Goal: Information Seeking & Learning: Learn about a topic

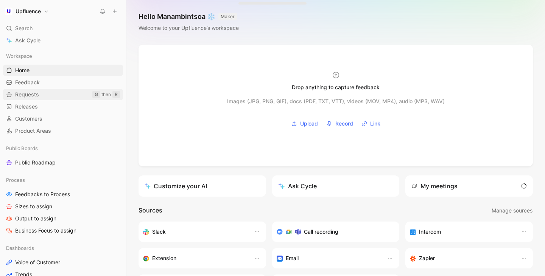
click at [39, 97] on span "Requests" at bounding box center [27, 95] width 24 height 8
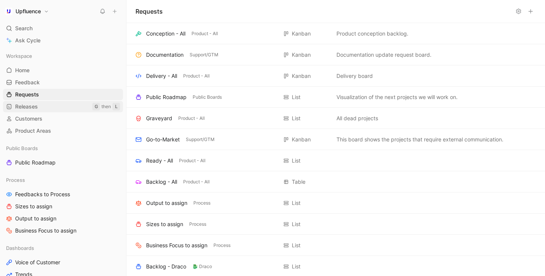
click at [38, 102] on link "Releases G then L" at bounding box center [63, 106] width 120 height 11
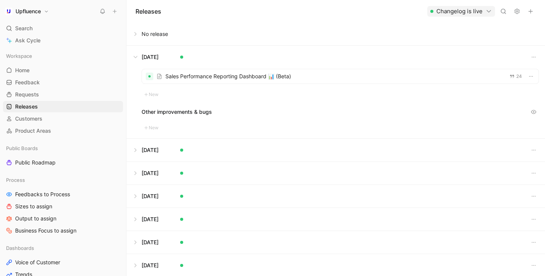
click at [139, 56] on button at bounding box center [336, 57] width 418 height 23
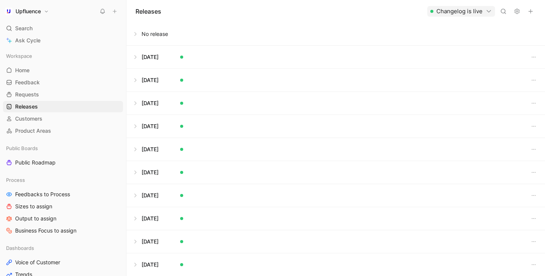
click at [137, 58] on button at bounding box center [336, 57] width 418 height 23
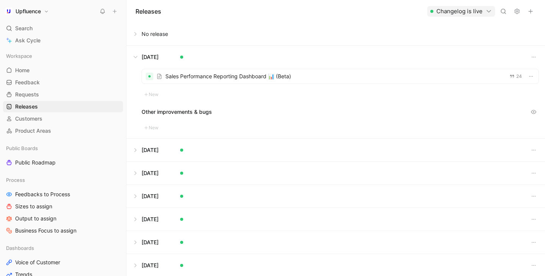
click at [192, 81] on div at bounding box center [340, 76] width 397 height 14
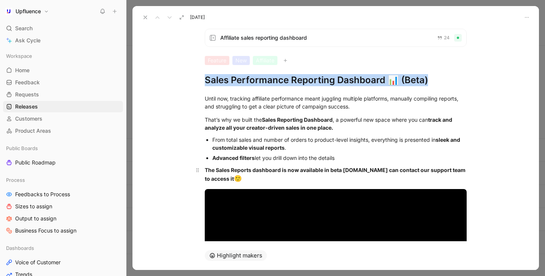
drag, startPoint x: 206, startPoint y: 80, endPoint x: 281, endPoint y: 179, distance: 123.3
click at [281, 179] on div "Affiliate sales reporting dashboard 24 Feature New Affiliate Sales Performance …" at bounding box center [336, 132] width 407 height 219
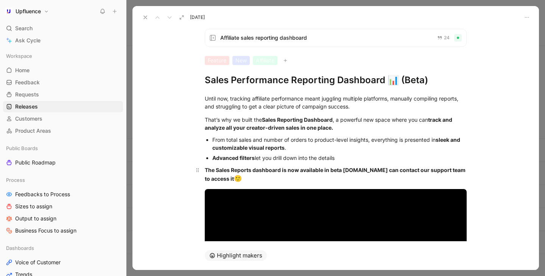
click at [281, 179] on div "The Sales Reports dashboard is now available in beta [DOMAIN_NAME] can contact …" at bounding box center [336, 175] width 262 height 18
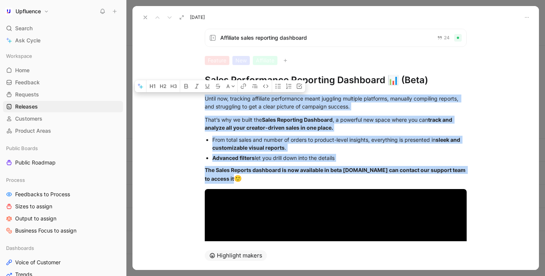
drag, startPoint x: 281, startPoint y: 179, endPoint x: 208, endPoint y: 78, distance: 124.5
click at [208, 78] on div "Affiliate sales reporting dashboard 24 Feature New Affiliate Sales Performance …" at bounding box center [336, 132] width 407 height 219
click at [261, 184] on div "The Sales Reports dashboard is now available in beta [DOMAIN_NAME] can contact …" at bounding box center [336, 175] width 262 height 18
drag, startPoint x: 251, startPoint y: 180, endPoint x: 222, endPoint y: 73, distance: 110.7
click at [222, 73] on div "Affiliate sales reporting dashboard 24 Feature New Affiliate Sales Performance …" at bounding box center [336, 132] width 407 height 219
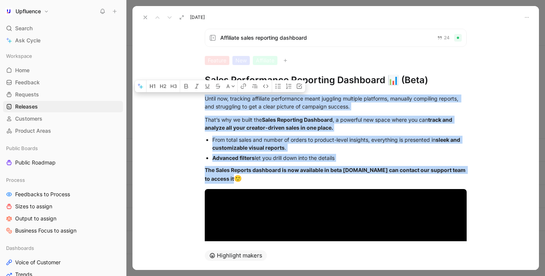
copy div "Until now, tracking affiliate performance meant juggling multiple platforms, ma…"
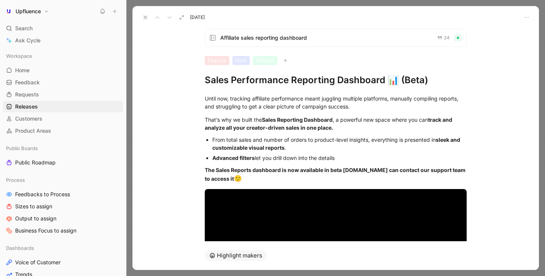
click at [343, 79] on h1 "Sales Performance Reporting Dashboard 📊 (Beta)" at bounding box center [336, 80] width 262 height 12
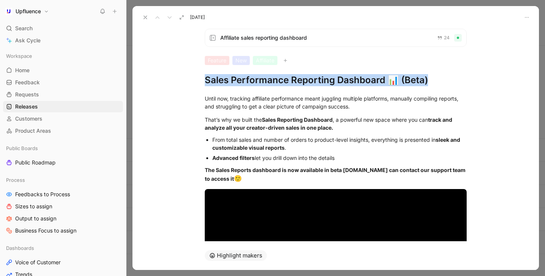
click at [343, 79] on h1 "Sales Performance Reporting Dashboard 📊 (Beta)" at bounding box center [336, 80] width 262 height 12
copy h1 "Sales Performance Reporting Dashboard 📊 (Beta)"
click at [142, 21] on button at bounding box center [145, 17] width 11 height 11
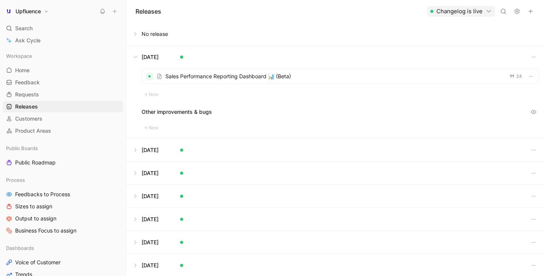
click at [199, 145] on button at bounding box center [336, 150] width 418 height 23
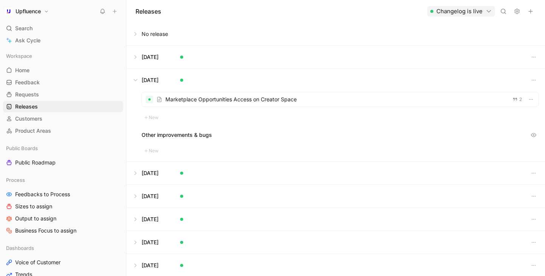
click at [225, 98] on div at bounding box center [340, 99] width 397 height 14
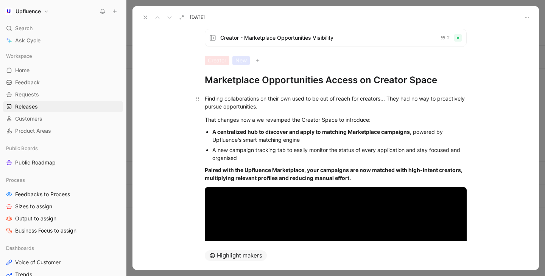
scroll to position [35, 0]
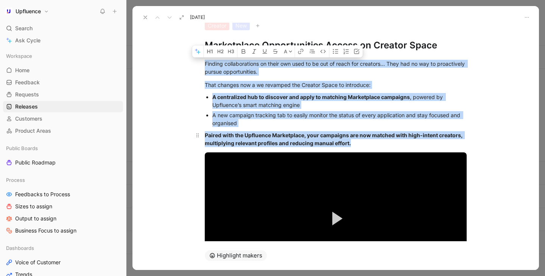
drag, startPoint x: 206, startPoint y: 62, endPoint x: 378, endPoint y: 143, distance: 189.9
click at [378, 143] on div "Finding collaborations on their own used to be out of reach for creators… They …" at bounding box center [336, 178] width 407 height 255
copy div "Finding collaborations on their own used to be out of reach for creators… They …"
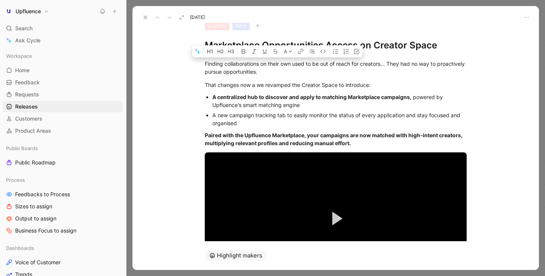
click at [317, 40] on h1 "Marketplace Opportunities Access on Creator Space" at bounding box center [336, 45] width 262 height 12
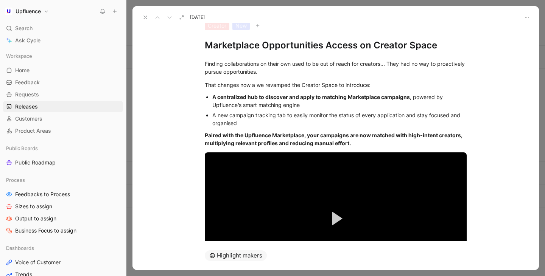
click at [315, 45] on h1 "Marketplace Opportunities Access on Creator Space" at bounding box center [336, 45] width 262 height 12
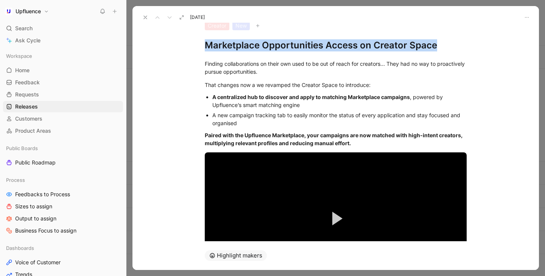
click at [315, 45] on h1 "Marketplace Opportunities Access on Creator Space" at bounding box center [336, 45] width 262 height 12
copy h1 "Marketplace Opportunities Access on Creator Space"
click at [147, 18] on icon at bounding box center [145, 17] width 6 height 6
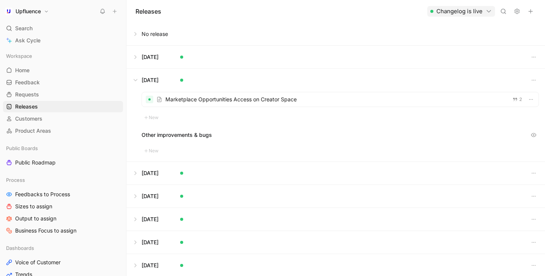
click at [203, 56] on button at bounding box center [336, 57] width 418 height 23
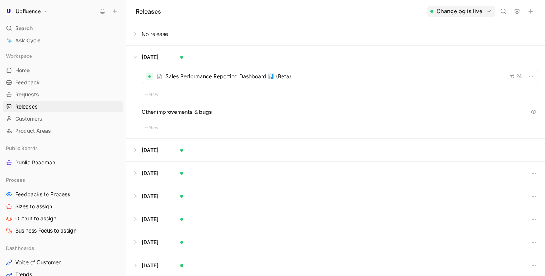
click at [236, 74] on div at bounding box center [340, 76] width 397 height 14
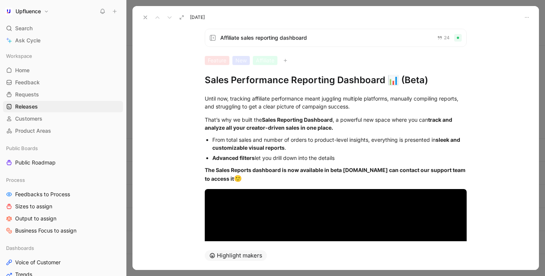
click at [143, 20] on icon at bounding box center [145, 17] width 6 height 6
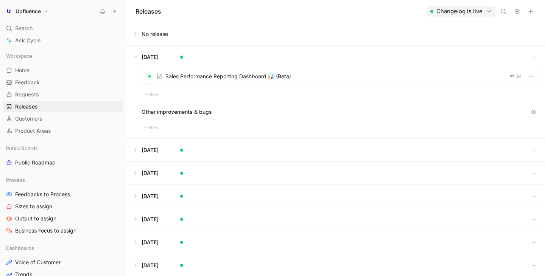
click at [138, 37] on button at bounding box center [336, 34] width 418 height 23
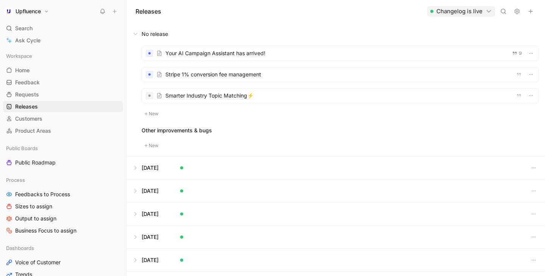
click at [179, 111] on div "Your AI Campaign Assistant has arrived! 9 Stripe 1% conversion fee management S…" at bounding box center [341, 82] width 398 height 73
click at [159, 115] on button "New" at bounding box center [152, 113] width 20 height 9
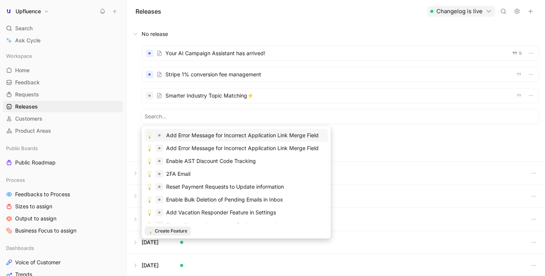
type input "Instagram Stories Access Column 📱 Until now, checking whether a creator had con…"
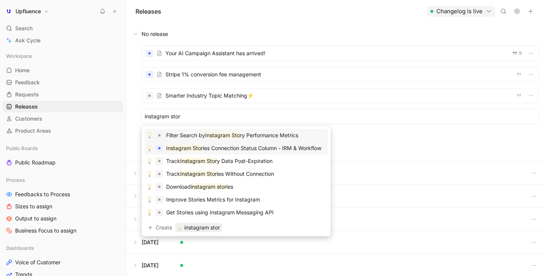
type input "instagram stor"
click at [195, 150] on mark "Instagram Stor" at bounding box center [184, 148] width 37 height 6
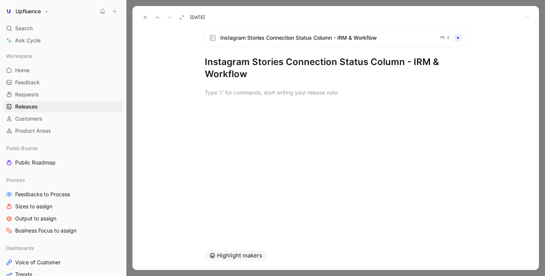
click at [247, 104] on div at bounding box center [336, 92] width 407 height 25
click at [376, 53] on div "Instagram Stories Connection Status Column - IRM & Workflow 4 Instagram Stories…" at bounding box center [335, 54] width 291 height 51
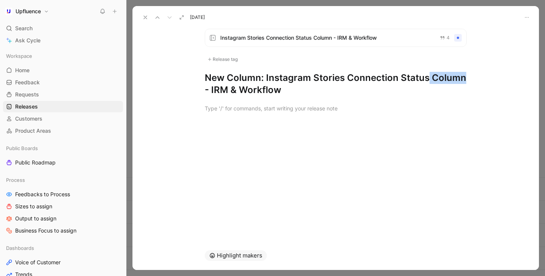
drag, startPoint x: 426, startPoint y: 79, endPoint x: 466, endPoint y: 77, distance: 39.4
click at [466, 77] on h1 "New Column: Instagram Stories Connection Status Column - IRM & Workflow" at bounding box center [336, 84] width 262 height 24
click at [437, 80] on h1 "New Column: Instagram Stories Connection Status - IRM & Workflow" at bounding box center [336, 84] width 262 height 24
click at [287, 94] on h1 "New Column: Instagram Stories Connection Status (IRM & Workflow" at bounding box center [336, 84] width 262 height 24
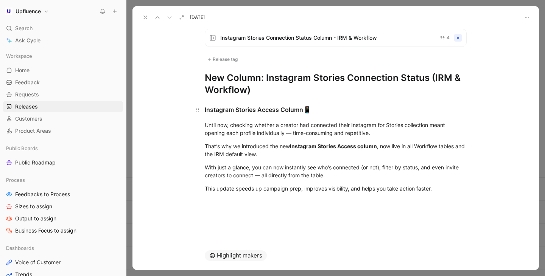
click at [251, 115] on h3 "Instagram Stories Access Column 📱" at bounding box center [335, 110] width 291 height 16
click at [251, 114] on div "Instagram Stories Access Column 📱" at bounding box center [336, 110] width 262 height 10
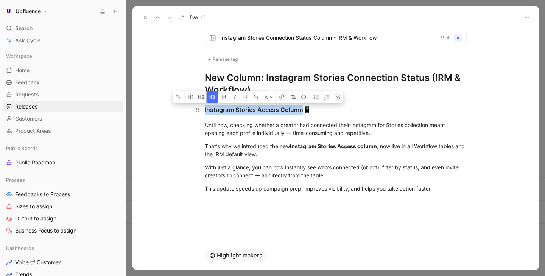
drag, startPoint x: 316, startPoint y: 109, endPoint x: 203, endPoint y: 113, distance: 112.9
click at [203, 113] on h3 "Instagram Stories Access Column 📱" at bounding box center [335, 110] width 291 height 16
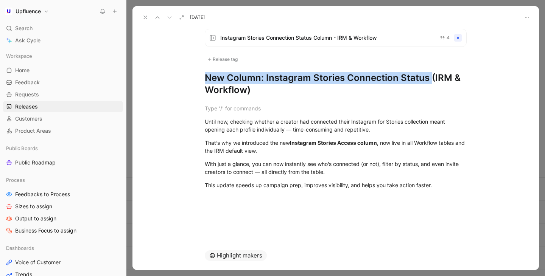
drag, startPoint x: 428, startPoint y: 77, endPoint x: 204, endPoint y: 80, distance: 224.6
click at [204, 80] on div "Instagram Stories Connection Status Column - IRM & Workflow 4 Release tag New C…" at bounding box center [335, 62] width 291 height 67
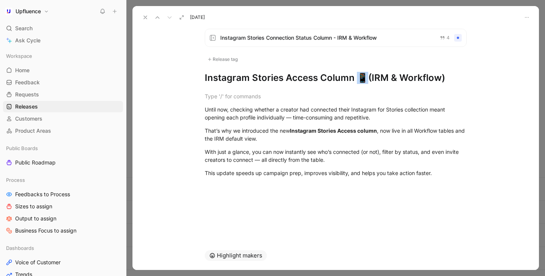
drag, startPoint x: 364, startPoint y: 79, endPoint x: 358, endPoint y: 79, distance: 5.7
click at [358, 79] on h1 "Instagram Stories Access Column 📱 (IRM & Workflow)" at bounding box center [336, 78] width 262 height 12
click at [442, 78] on h1 "Instagram Stories Access Column (IRM & Workflow)" at bounding box center [336, 78] width 262 height 12
click at [297, 99] on div at bounding box center [336, 96] width 262 height 8
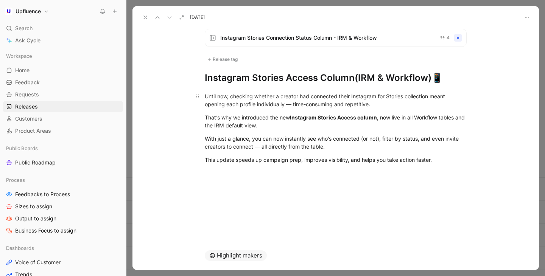
click at [241, 105] on div "Until now, checking whether a creator had connected their Instagram for Stories…" at bounding box center [336, 100] width 262 height 16
drag, startPoint x: 287, startPoint y: 105, endPoint x: 369, endPoint y: 104, distance: 82.2
click at [369, 104] on div "Until now, checking whether a creator had connected their Instagram for Stories…" at bounding box center [336, 100] width 262 height 16
click at [448, 162] on div "This update speeds up campaign prep, improves visibility, and helps you take ac…" at bounding box center [336, 160] width 262 height 8
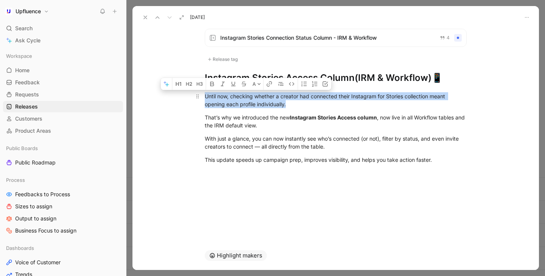
drag, startPoint x: 300, startPoint y: 105, endPoint x: 207, endPoint y: 94, distance: 93.4
click at [207, 94] on div "Until now, checking whether a creator had connected their Instagram for Stories…" at bounding box center [336, 100] width 262 height 16
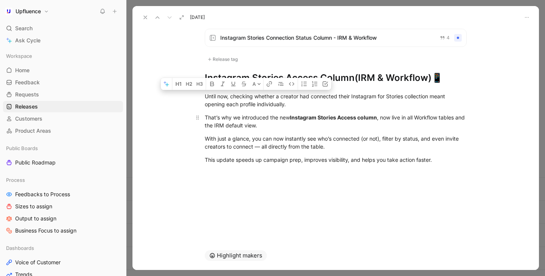
click at [251, 126] on div "That’s why we introduced the new Instagram Stories Access column , now live in …" at bounding box center [336, 122] width 262 height 16
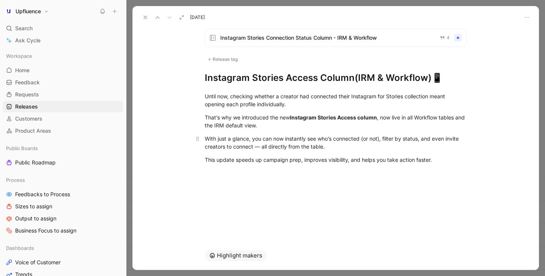
click at [443, 151] on p "With just a glance, you can now instantly see who’s connected (or not), filter …" at bounding box center [335, 143] width 291 height 20
click at [206, 139] on div "With just a glance, you can now instantly see who’s connected (or not), filter …" at bounding box center [336, 143] width 262 height 16
click at [350, 146] on div "With just a glance, you can now instantly see who’s connected (or not), filter …" at bounding box center [336, 143] width 262 height 16
click at [261, 148] on div "With just a glance, you can now instantly see who’s connected (or not), filter …" at bounding box center [336, 143] width 262 height 16
click at [342, 145] on div "With just a glance, you can now instantly see who’s connected (or not), filter …" at bounding box center [336, 143] width 262 height 16
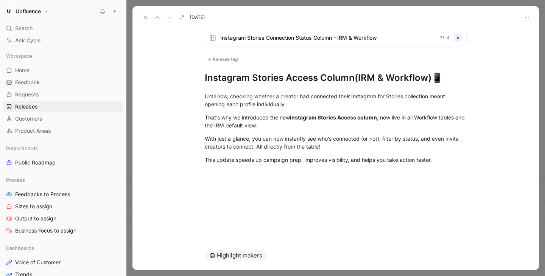
click at [315, 178] on div at bounding box center [336, 176] width 407 height 9
click at [311, 175] on div at bounding box center [336, 176] width 407 height 9
click at [303, 162] on div "This update speeds up campaign prep, improves visibility, and helps you take ac…" at bounding box center [336, 160] width 262 height 8
click at [442, 164] on p "This update speeds up campaign prep, improves visibility, and helps you take ac…" at bounding box center [335, 160] width 291 height 12
click at [328, 183] on div at bounding box center [336, 178] width 407 height 9
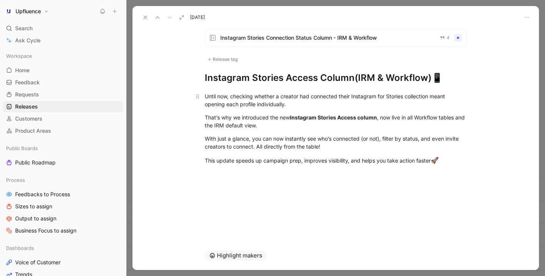
click at [298, 105] on div "Until now, checking whether a creator had connected their Instagram for Stories…" at bounding box center [336, 100] width 262 height 16
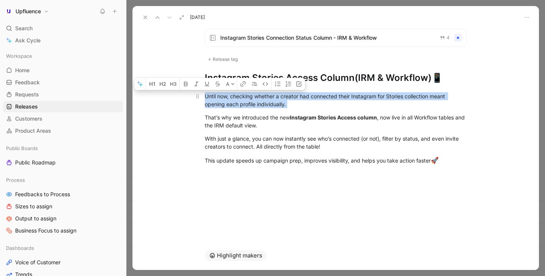
drag, startPoint x: 298, startPoint y: 105, endPoint x: 210, endPoint y: 97, distance: 87.8
click at [210, 97] on div "Until now, checking whether a creator had connected their Instagram for Stories…" at bounding box center [336, 100] width 262 height 16
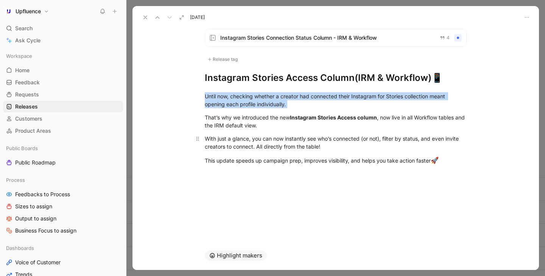
click at [294, 134] on p "With just a glance, you can now instantly see who’s connected (or not), filter …" at bounding box center [335, 143] width 291 height 20
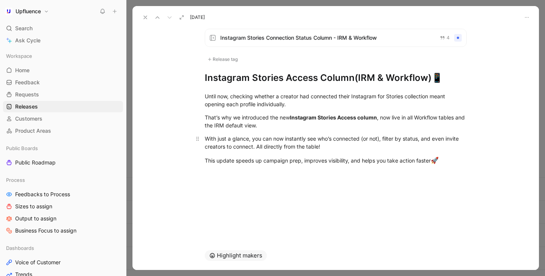
click at [271, 140] on div "With just a glance, you can now instantly see who’s connected (or not), filter …" at bounding box center [336, 143] width 262 height 16
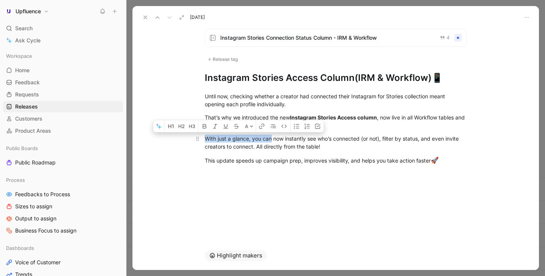
drag, startPoint x: 271, startPoint y: 140, endPoint x: 207, endPoint y: 136, distance: 64.9
click at [207, 136] on div "With just a glance, you can now instantly see who’s connected (or not), filter …" at bounding box center [336, 143] width 262 height 16
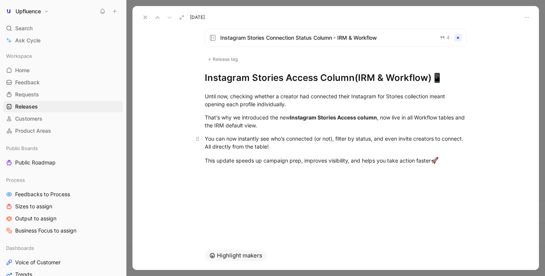
click at [239, 141] on div "You can now instantly see who’s connected (or not), filter by status, and even …" at bounding box center [336, 143] width 262 height 16
click at [343, 128] on div "That’s why we introduced the new Instagram Stories Access column , now live in …" at bounding box center [336, 122] width 262 height 16
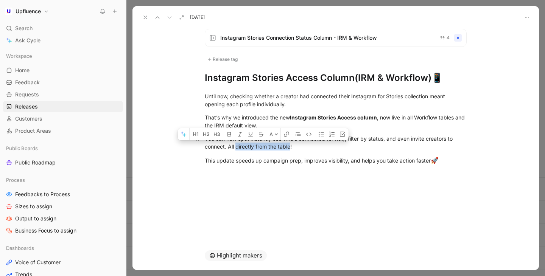
drag, startPoint x: 236, startPoint y: 148, endPoint x: 290, endPoint y: 147, distance: 54.5
click at [290, 147] on div "You can now spot instantly see who’s connected (or not), filter by status, and …" at bounding box center [336, 143] width 262 height 16
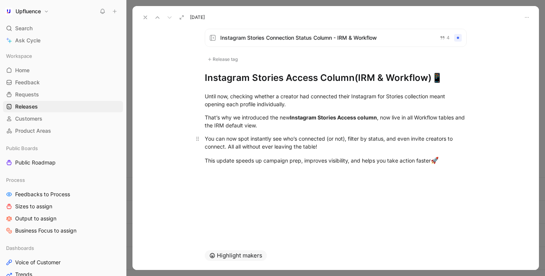
click at [242, 148] on div "You can now spot instantly see who’s connected (or not), filter by status, and …" at bounding box center [336, 143] width 262 height 16
click at [309, 107] on div "Until now, checking whether a creator had connected their Instagram for Stories…" at bounding box center [336, 100] width 262 height 16
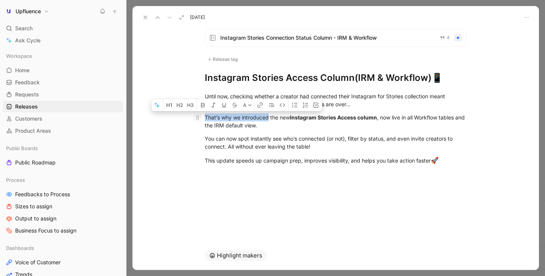
drag, startPoint x: 269, startPoint y: 118, endPoint x: 200, endPoint y: 118, distance: 68.9
click at [200, 118] on p "That’s why we introduced the new Instagram Stories Access column , now live in …" at bounding box center [335, 121] width 291 height 20
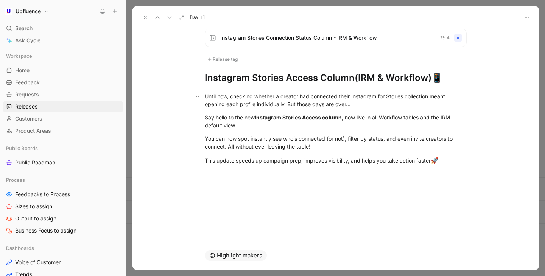
click at [292, 105] on div "Until now, checking whether a creator had connected their Instagram for Stories…" at bounding box center [336, 100] width 262 height 16
click at [286, 125] on div "Say hello to the new Instagram Stories Access column , now live in all Workflow…" at bounding box center [336, 122] width 262 height 16
click at [329, 150] on div "You can now spot instantly see who’s connected (or not), filter by status, and …" at bounding box center [336, 143] width 262 height 16
click at [357, 120] on div "Say hello to the new Instagram Stories Access column , now live in all Workflow…" at bounding box center [336, 122] width 262 height 16
click at [319, 146] on div "You can now spot instantly see who’s connected (or not), filter by status, and …" at bounding box center [336, 143] width 262 height 16
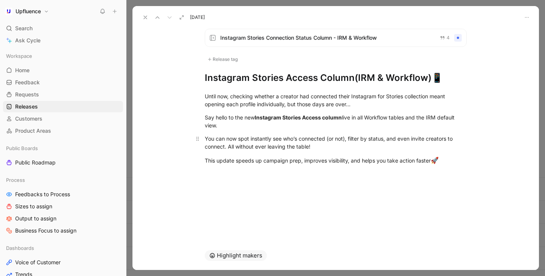
click at [324, 147] on div "You can now spot instantly see who’s connected (or not), filter by status, and …" at bounding box center [336, 143] width 262 height 16
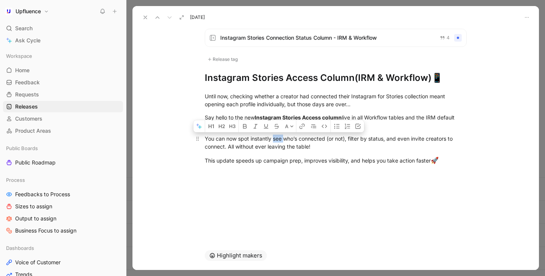
drag, startPoint x: 273, startPoint y: 139, endPoint x: 285, endPoint y: 139, distance: 11.7
click at [285, 139] on div "You can now spot instantly see who’s connected (or not), filter by status, and …" at bounding box center [336, 143] width 262 height 16
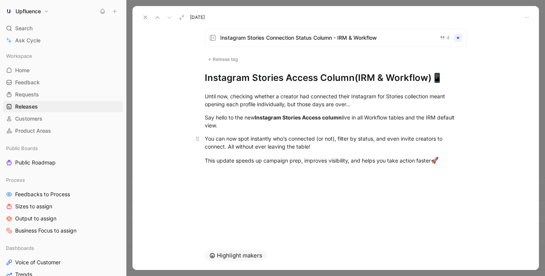
click at [333, 146] on div "You can now spot instantly who’s connected (or not), filter by status, and even…" at bounding box center [336, 143] width 262 height 16
click at [271, 126] on div "Say hello to the new Instagram Stories Access column live in all Workflow table…" at bounding box center [336, 122] width 262 height 16
click at [324, 147] on div "You can now spot instantly who’s connected (or not), filter by status, and even…" at bounding box center [336, 143] width 262 height 16
click at [309, 147] on div "You can now spot instantly who’s connected (or not), filter by status, and even…" at bounding box center [336, 143] width 262 height 16
click at [244, 170] on div "Until now, checking whether a creator had connected their Instagram for Stories…" at bounding box center [336, 129] width 407 height 90
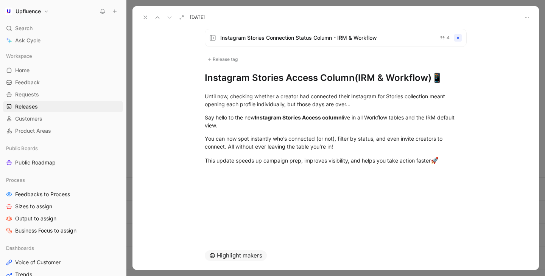
click at [146, 18] on use at bounding box center [145, 17] width 3 height 3
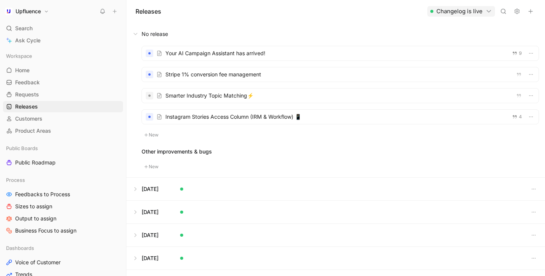
click at [237, 122] on div at bounding box center [340, 117] width 397 height 14
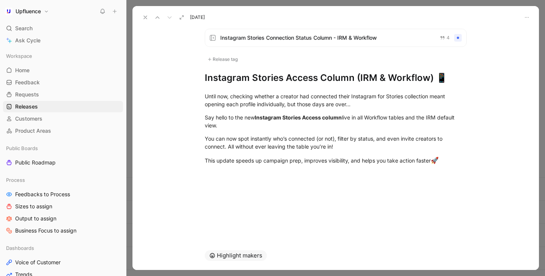
click at [434, 82] on h1 "Instagram Stories Access Column (IRM & Workflow) 📱" at bounding box center [336, 78] width 262 height 12
click at [357, 148] on div "You can now spot instantly who’s connected (or not), filter by status, and even…" at bounding box center [336, 143] width 262 height 16
click at [347, 173] on div "Until now, checking whether a creator had connected their Instagram for Stories…" at bounding box center [336, 129] width 407 height 90
click at [421, 178] on div at bounding box center [336, 178] width 407 height 9
click at [445, 165] on div "This update speeds up campaign prep, improves visibility, and helps you take ac…" at bounding box center [336, 161] width 262 height 10
